Goal: Find specific page/section: Find specific page/section

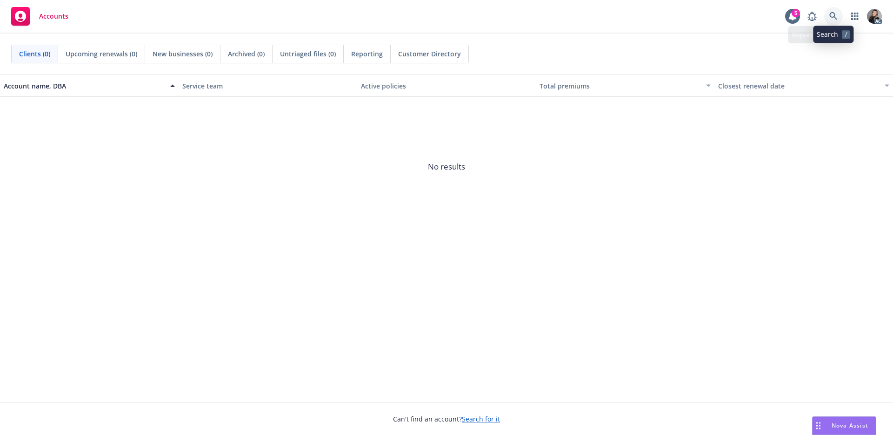
click at [833, 13] on icon at bounding box center [834, 16] width 8 height 8
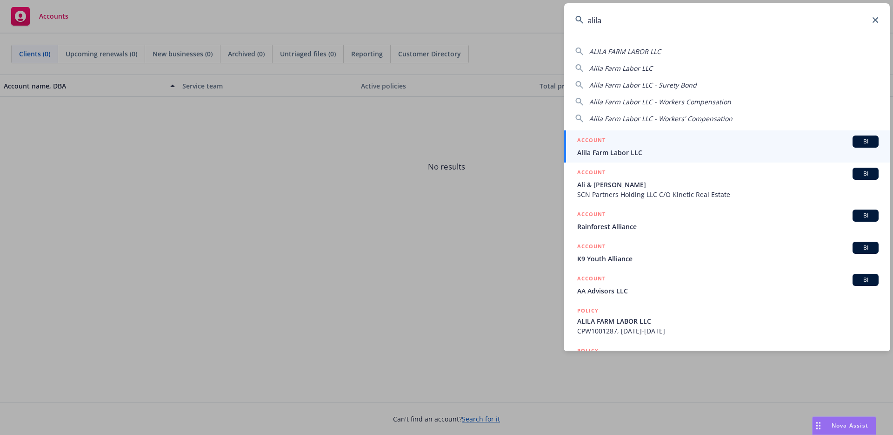
type input "alila"
click at [625, 146] on div "ACCOUNT BI" at bounding box center [727, 141] width 301 height 12
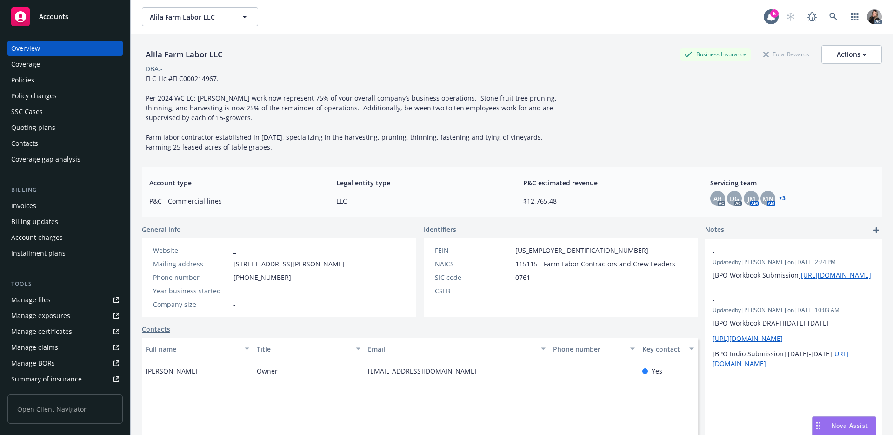
click at [21, 145] on div "Contacts" at bounding box center [24, 143] width 27 height 15
